Goal: Information Seeking & Learning: Learn about a topic

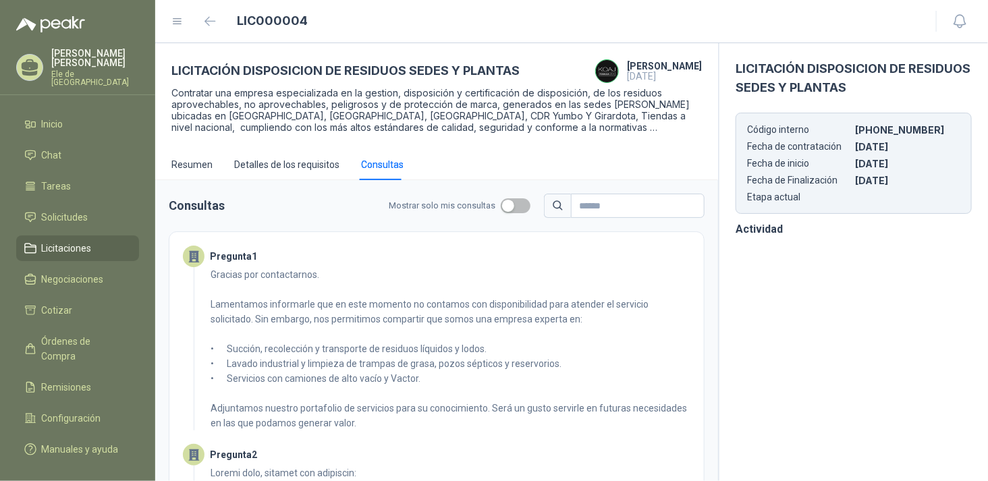
click at [67, 241] on span "Licitaciones" at bounding box center [67, 248] width 50 height 15
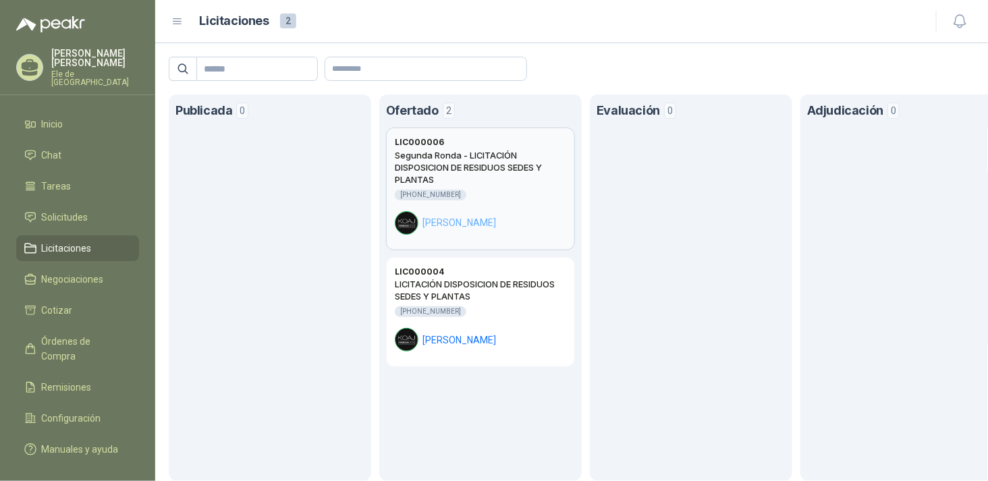
click at [497, 183] on h2 "Segunda Ronda - LICITACIÓN DISPOSICION DE RESIDUOS SEDES Y PLANTAS" at bounding box center [480, 167] width 171 height 36
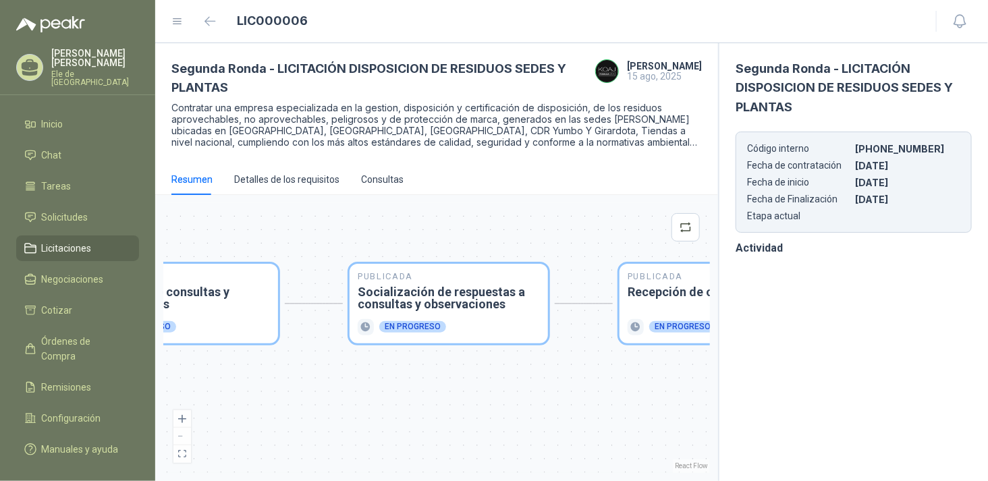
drag, startPoint x: 548, startPoint y: 241, endPoint x: 335, endPoint y: 238, distance: 213.2
click at [331, 239] on div "Publicada Envío de invitación a oferentes Finalizado Publicada Recepción de con…" at bounding box center [436, 338] width 546 height 270
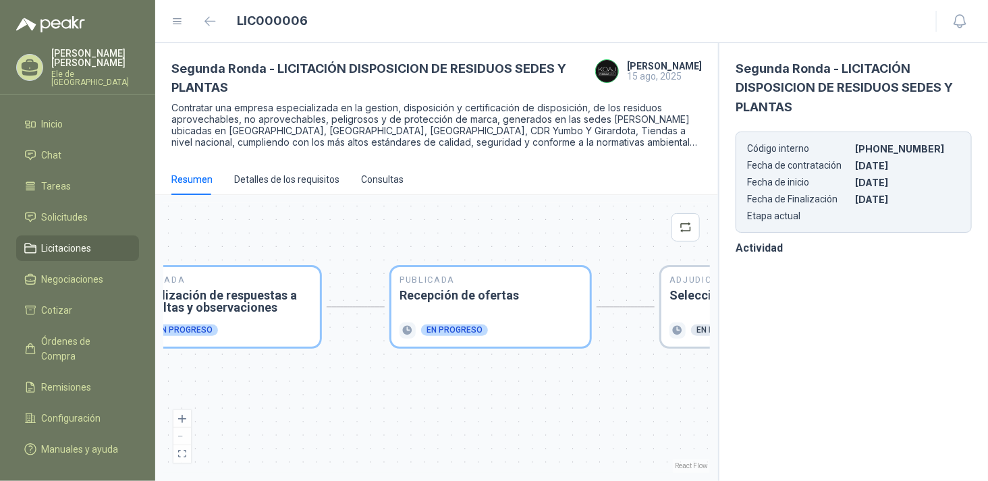
drag, startPoint x: 548, startPoint y: 233, endPoint x: 369, endPoint y: 231, distance: 179.4
click at [310, 233] on div "Publicada Envío de invitación a oferentes Finalizado Publicada Recepción de con…" at bounding box center [436, 338] width 546 height 270
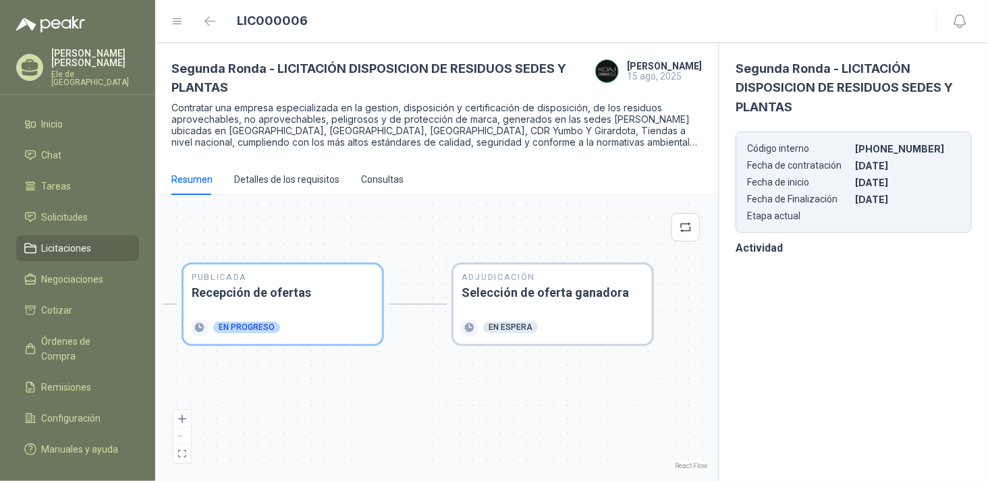
drag, startPoint x: 392, startPoint y: 235, endPoint x: 358, endPoint y: 229, distance: 34.8
click at [339, 233] on div "Publicada Envío de invitación a oferentes Finalizado Publicada Recepción de con…" at bounding box center [436, 338] width 546 height 270
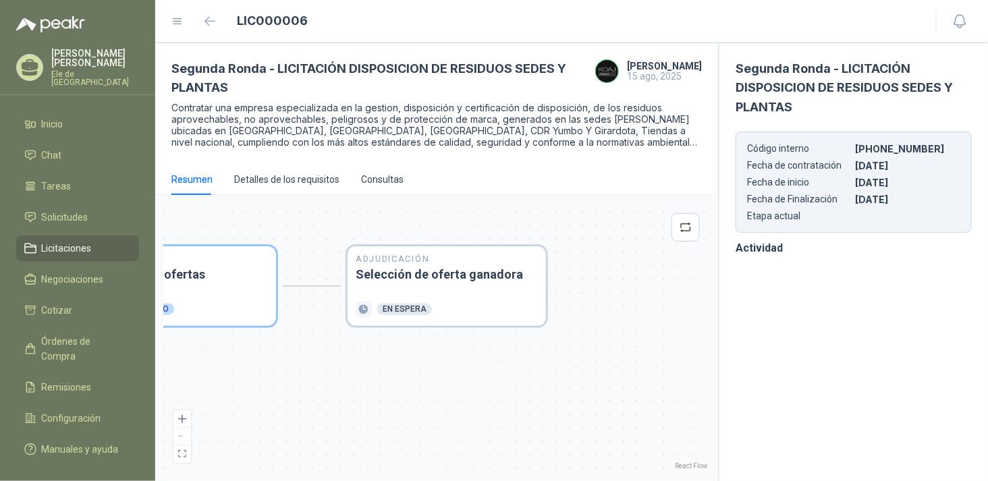
drag, startPoint x: 595, startPoint y: 237, endPoint x: 604, endPoint y: 220, distance: 19.3
click at [604, 220] on div "Publicada Envío de invitación a oferentes Finalizado Publicada Recepción de con…" at bounding box center [436, 338] width 546 height 270
